Goal: Information Seeking & Learning: Learn about a topic

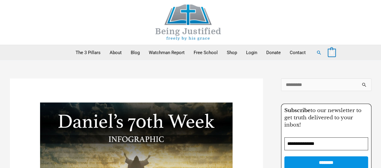
drag, startPoint x: 0, startPoint y: 0, endPoint x: 143, endPoint y: 68, distance: 158.4
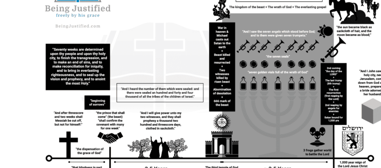
scroll to position [267, 0]
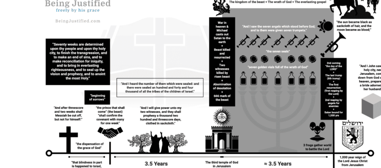
click at [200, 97] on img at bounding box center [136, 131] width 193 height 145
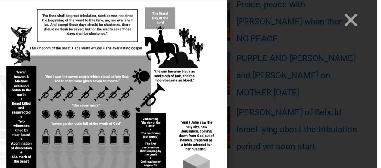
click at [367, 11] on line "Close" at bounding box center [367, 11] width 6 height 6
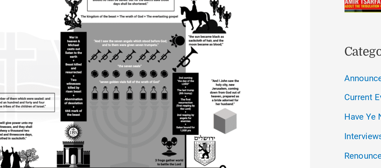
scroll to position [327, 0]
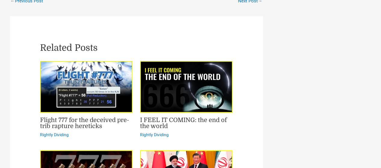
scroll to position [1071, 0]
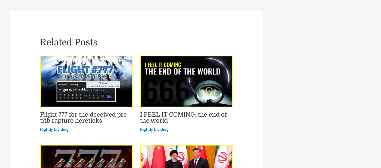
click at [46, 56] on img "Read more about Flight 777 for the deceived pre-trib rapture hereticks" at bounding box center [86, 82] width 92 height 52
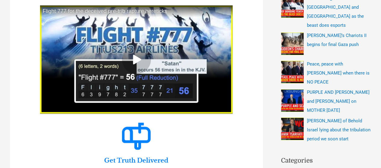
scroll to position [197, 0]
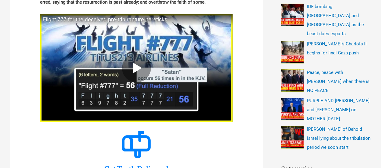
click at [135, 67] on icon at bounding box center [136, 68] width 7 height 8
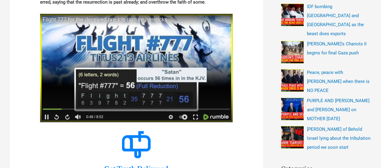
click at [195, 113] on div at bounding box center [195, 117] width 11 height 9
